Goal: Transaction & Acquisition: Purchase product/service

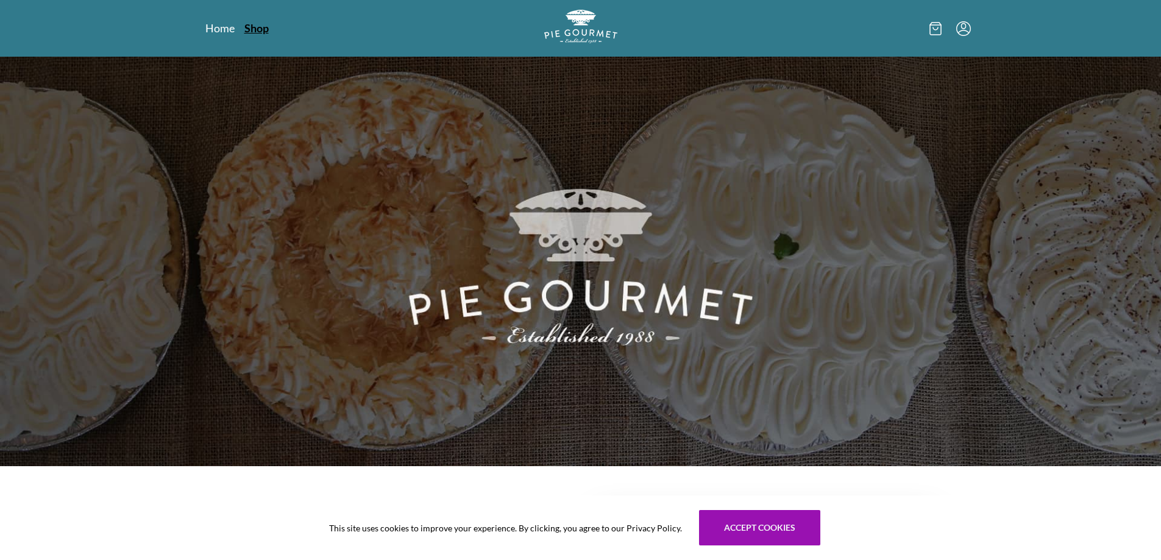
click at [246, 27] on link "Shop" at bounding box center [256, 28] width 24 height 15
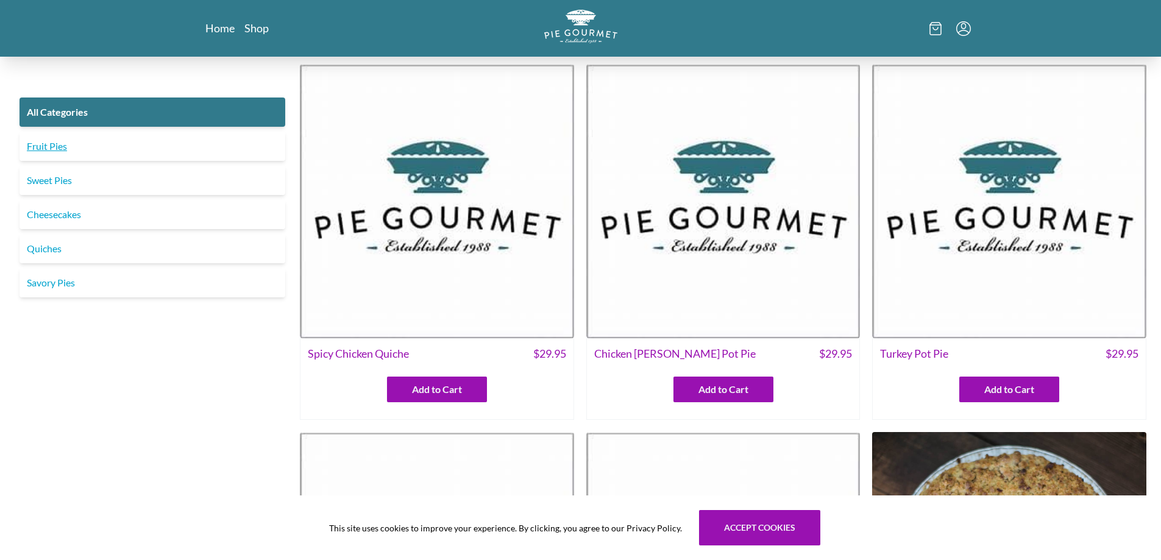
click at [55, 149] on link "Fruit Pies" at bounding box center [152, 146] width 266 height 29
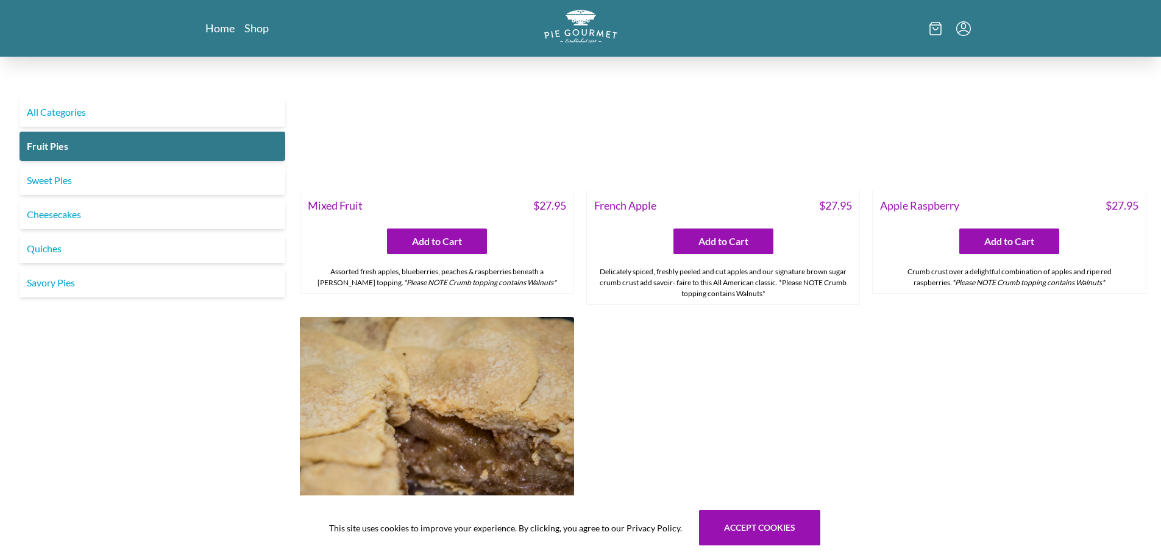
scroll to position [1462, 0]
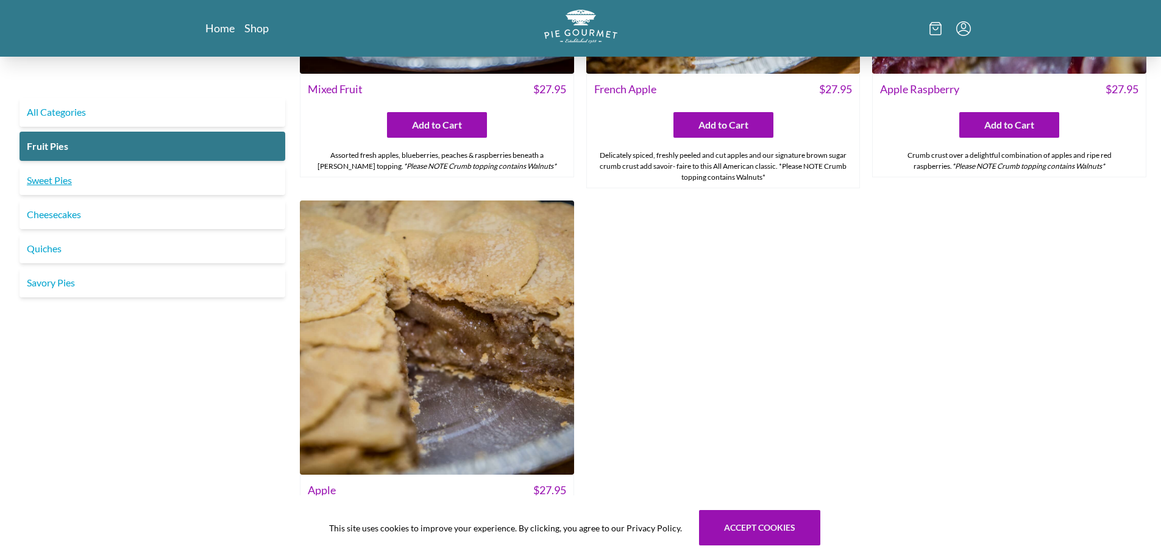
click at [42, 180] on link "Sweet Pies" at bounding box center [152, 180] width 266 height 29
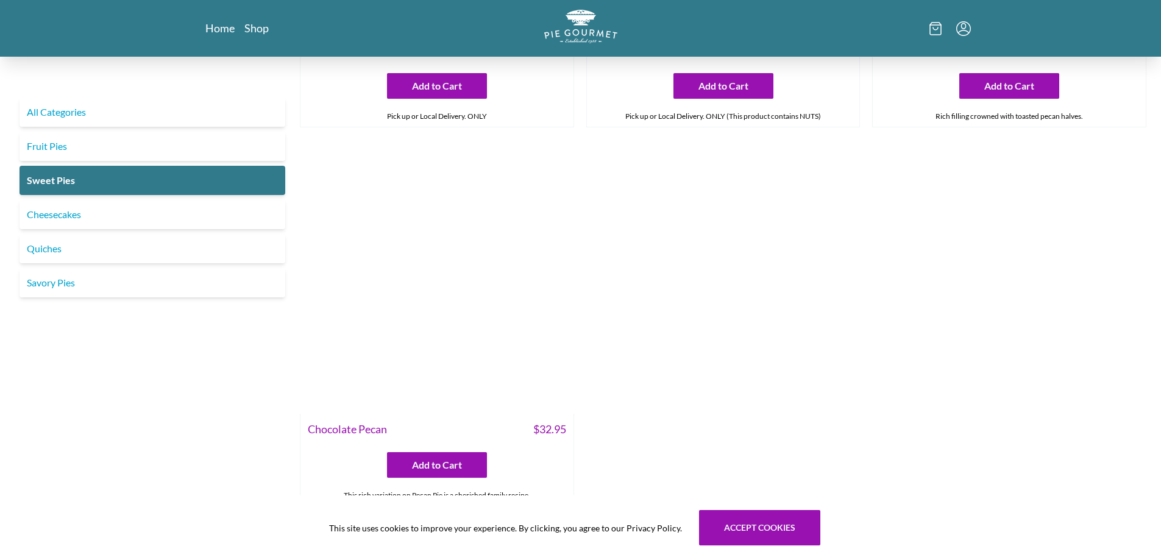
scroll to position [690, 0]
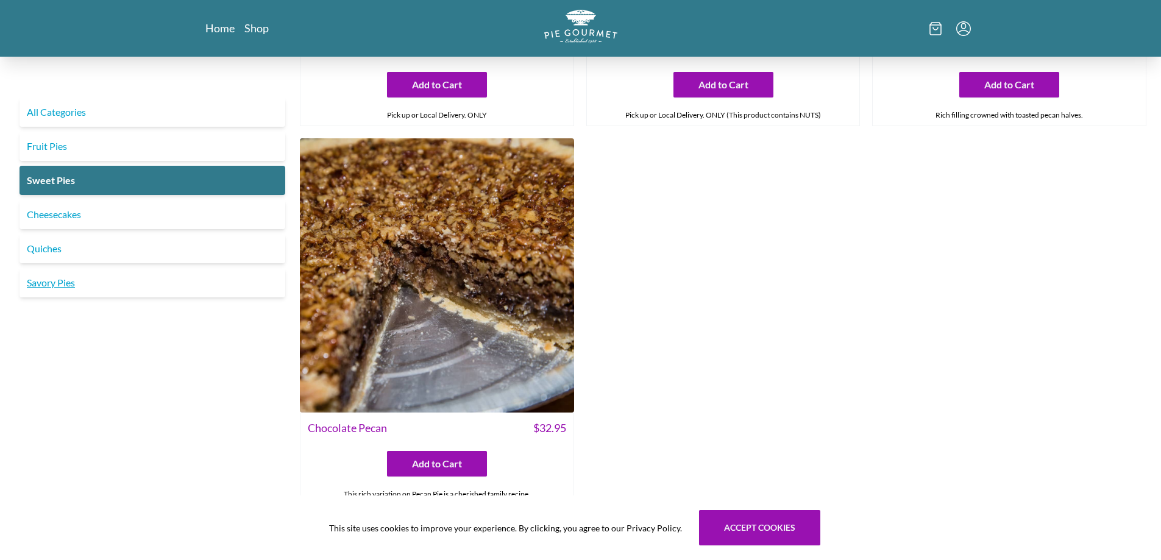
click at [43, 286] on link "Savory Pies" at bounding box center [152, 282] width 266 height 29
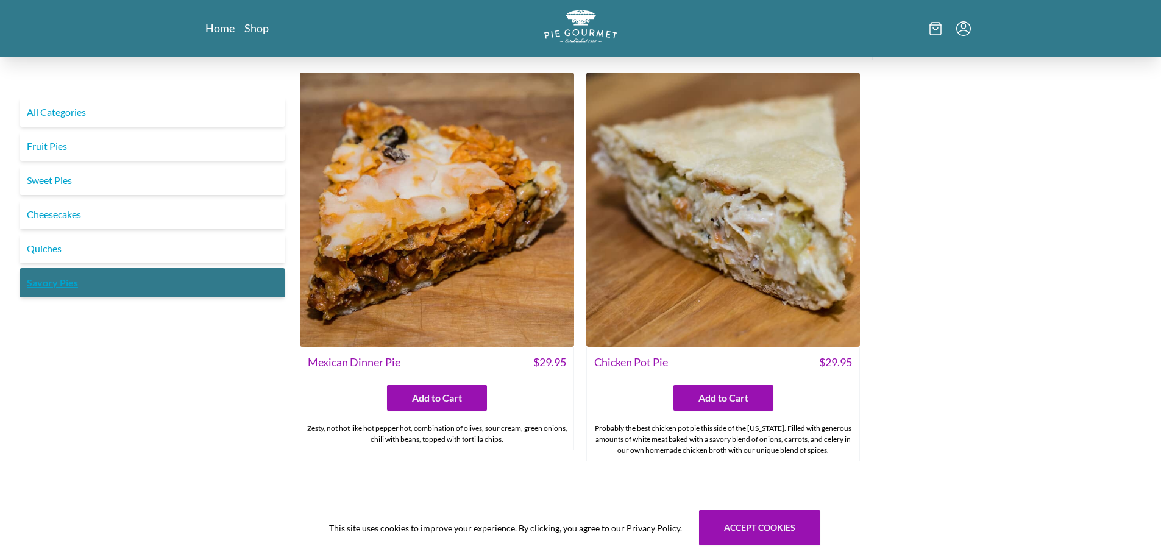
scroll to position [813, 0]
